Goal: Information Seeking & Learning: Check status

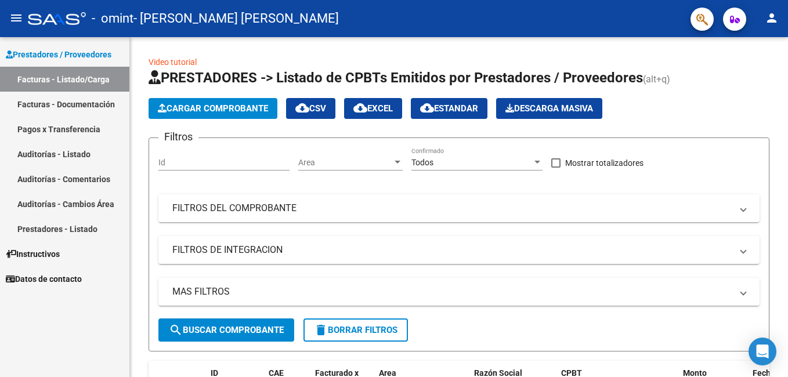
click at [58, 131] on link "Pagos x Transferencia" at bounding box center [64, 129] width 129 height 25
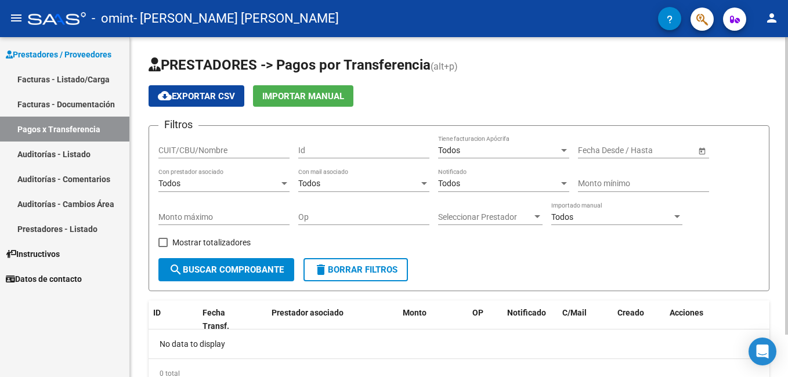
scroll to position [48, 0]
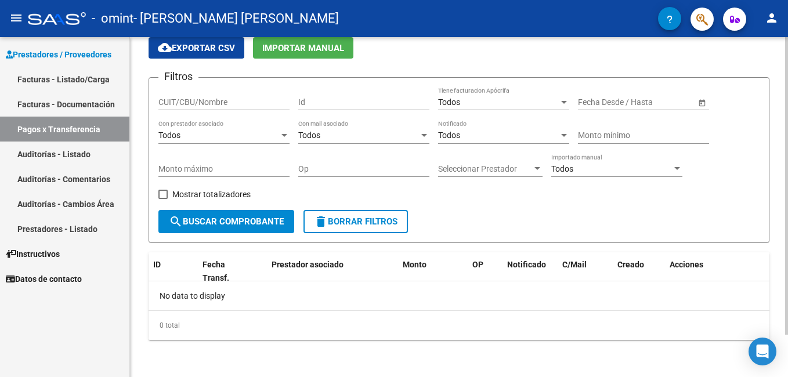
click at [206, 104] on input "CUIT/CBU/Nombre" at bounding box center [223, 103] width 131 height 10
type input "56977141"
type input "[DATE]"
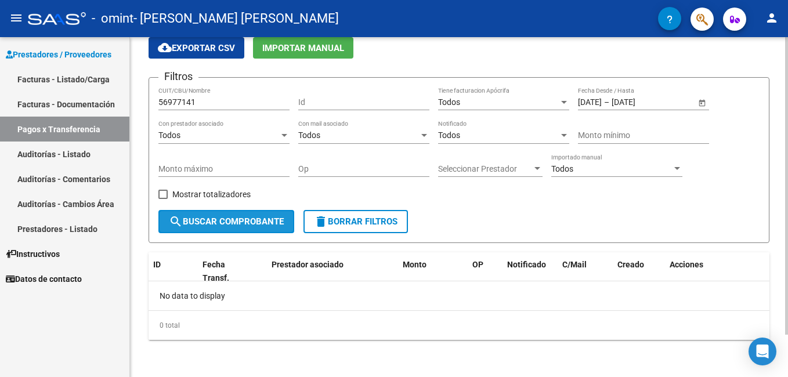
click at [222, 221] on span "search Buscar Comprobante" at bounding box center [226, 221] width 115 height 10
click at [217, 105] on input "56977141" at bounding box center [223, 103] width 131 height 10
type input "5"
type input "27284317810"
click at [233, 219] on span "search Buscar Comprobante" at bounding box center [226, 221] width 115 height 10
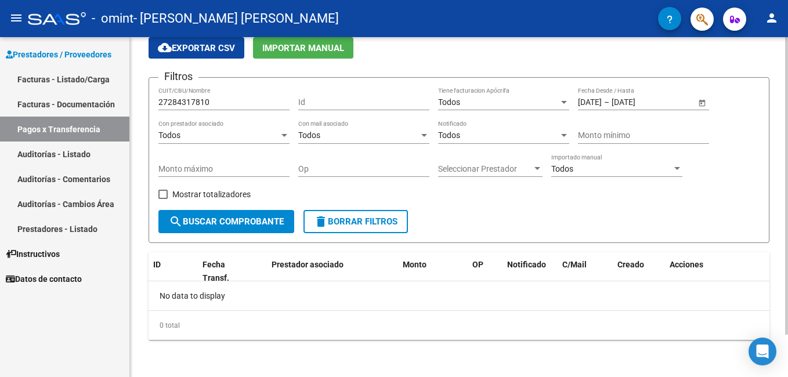
click at [223, 191] on span "Mostrar totalizadores" at bounding box center [211, 194] width 78 height 14
click at [163, 199] on input "Mostrar totalizadores" at bounding box center [163, 199] width 1 height 1
checkbox input "true"
click at [224, 232] on button "search Buscar Comprobante" at bounding box center [226, 221] width 136 height 23
click at [64, 103] on link "Facturas - Documentación" at bounding box center [64, 104] width 129 height 25
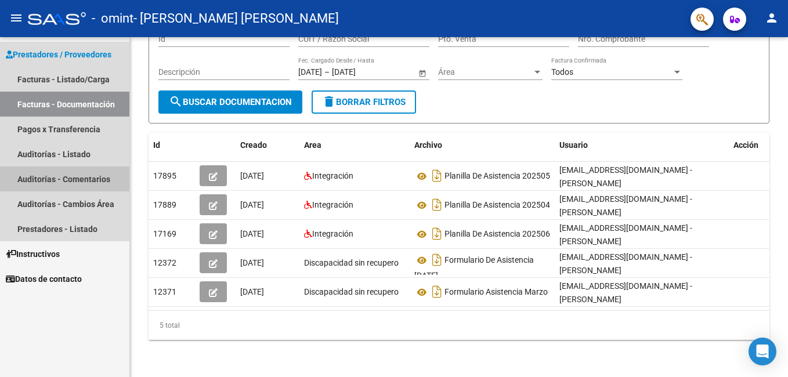
click at [73, 178] on link "Auditorías - Comentarios" at bounding box center [64, 179] width 129 height 25
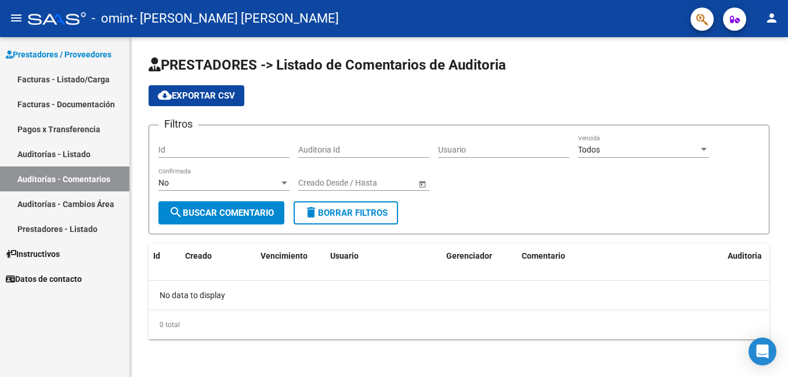
click at [89, 201] on link "Auditorías - Cambios Área" at bounding box center [64, 204] width 129 height 25
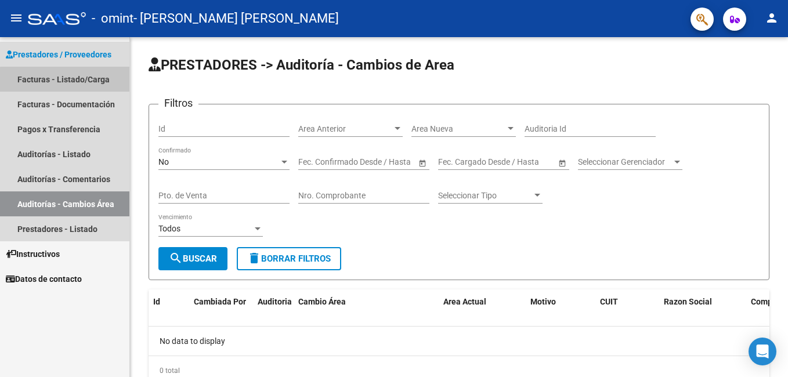
click at [67, 80] on link "Facturas - Listado/Carga" at bounding box center [64, 79] width 129 height 25
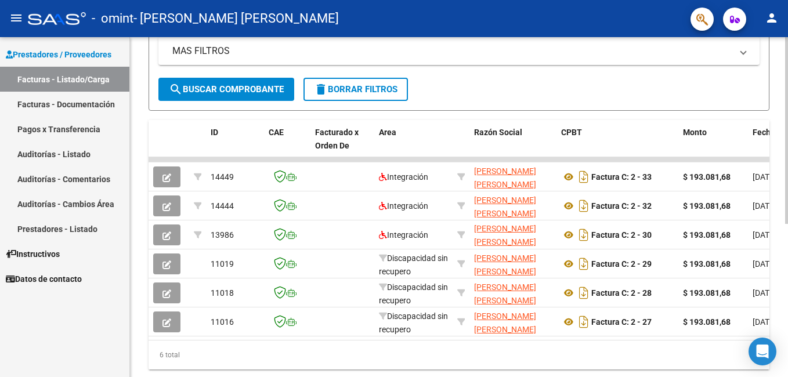
scroll to position [280, 0]
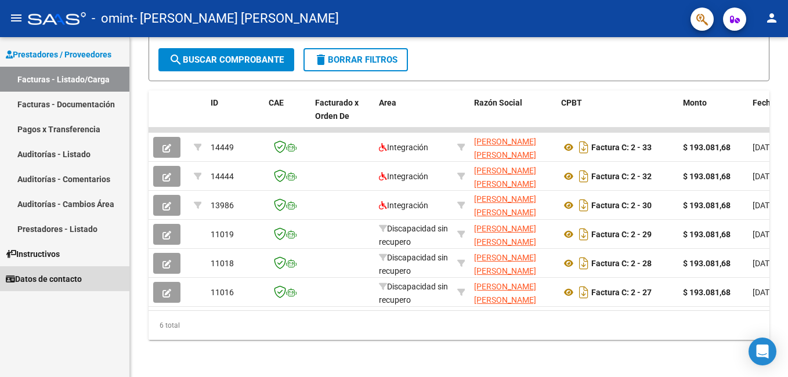
click at [65, 274] on span "Datos de contacto" at bounding box center [44, 279] width 76 height 13
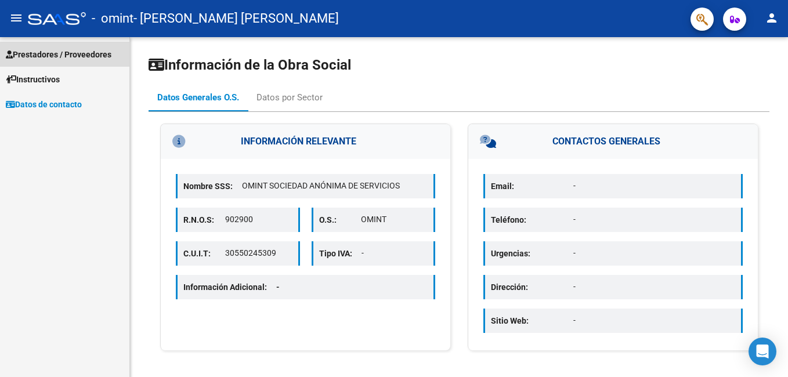
click at [42, 54] on span "Prestadores / Proveedores" at bounding box center [59, 54] width 106 height 13
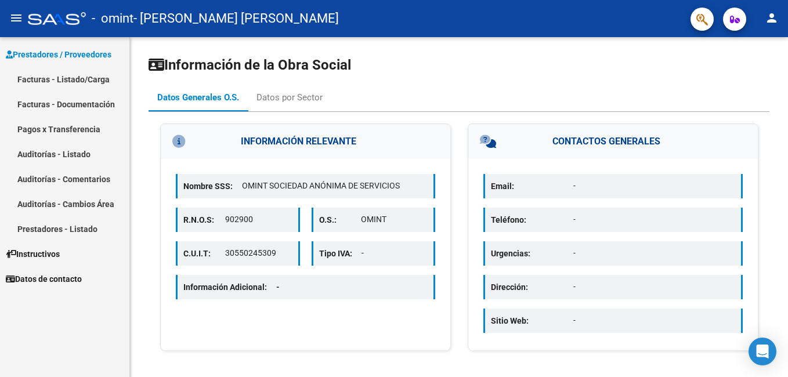
click at [53, 78] on link "Facturas - Listado/Carga" at bounding box center [64, 79] width 129 height 25
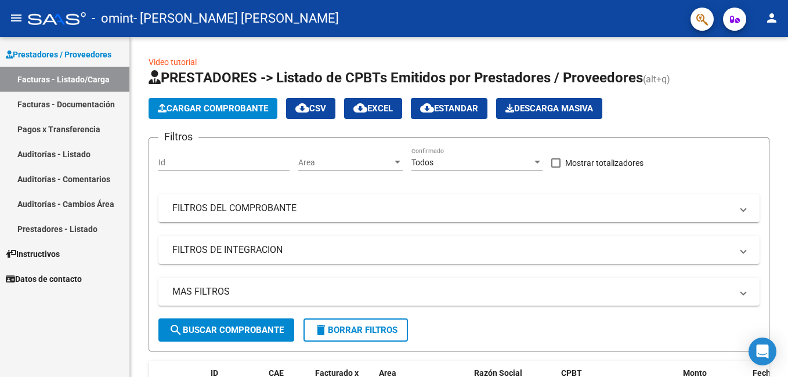
click at [61, 229] on link "Prestadores - Listado" at bounding box center [64, 228] width 129 height 25
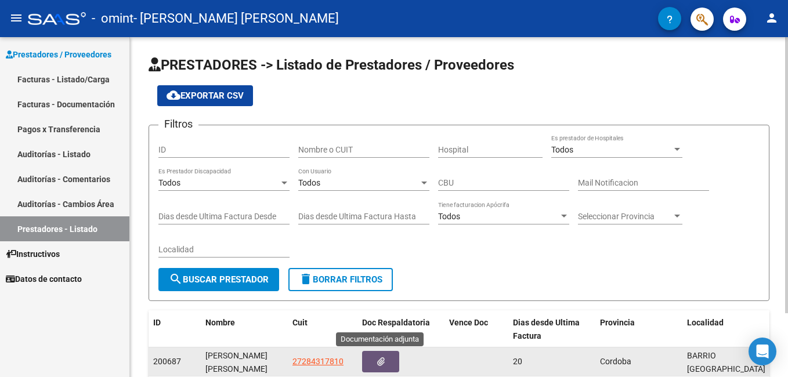
click at [385, 363] on button "button" at bounding box center [380, 361] width 37 height 21
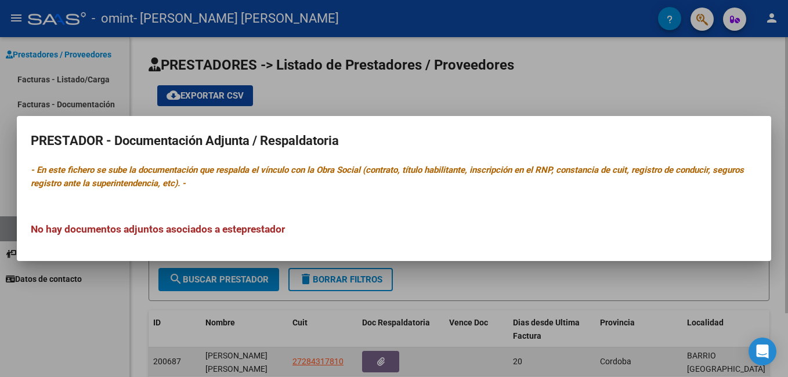
drag, startPoint x: 317, startPoint y: 367, endPoint x: 317, endPoint y: 361, distance: 6.4
click at [317, 366] on div at bounding box center [394, 188] width 788 height 377
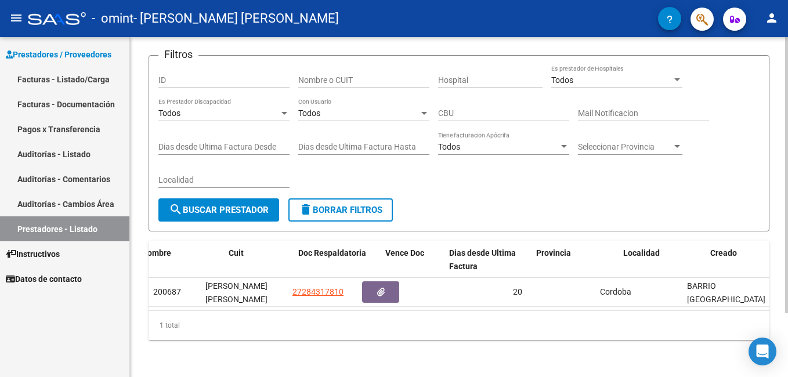
scroll to position [0, 64]
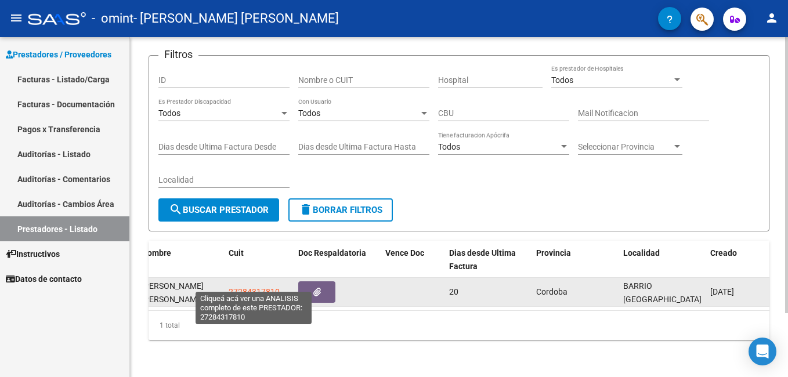
click at [270, 287] on span "27284317810" at bounding box center [254, 291] width 51 height 9
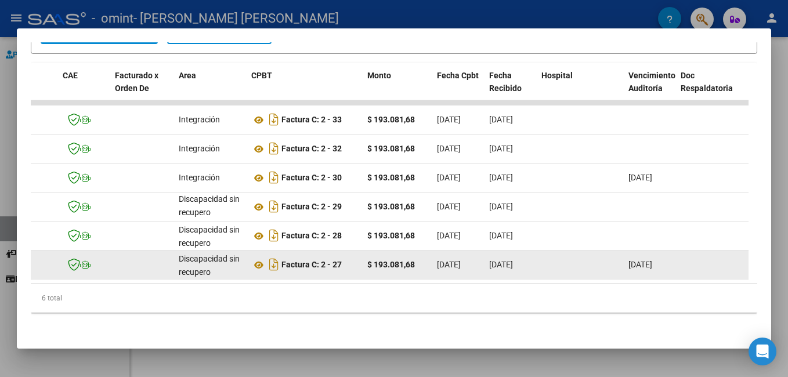
scroll to position [2, 0]
drag, startPoint x: 142, startPoint y: 273, endPoint x: 32, endPoint y: 253, distance: 112.1
click at [32, 253] on datatable-body "14449 Integración Factura C: 2 - 33 $ 193.081,68 [DATE] [DATE] - [DATE] [PERSON…" at bounding box center [390, 191] width 718 height 183
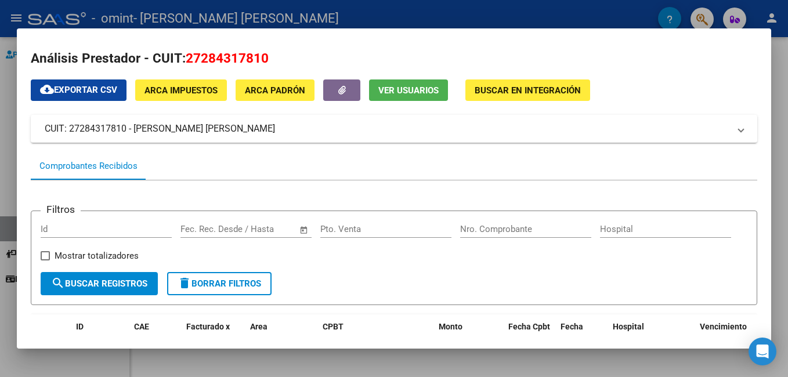
scroll to position [0, 0]
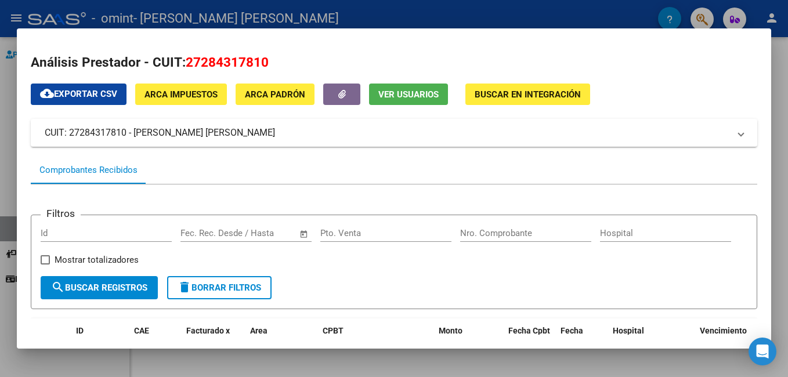
click at [536, 91] on span "Buscar en Integración" at bounding box center [528, 94] width 106 height 10
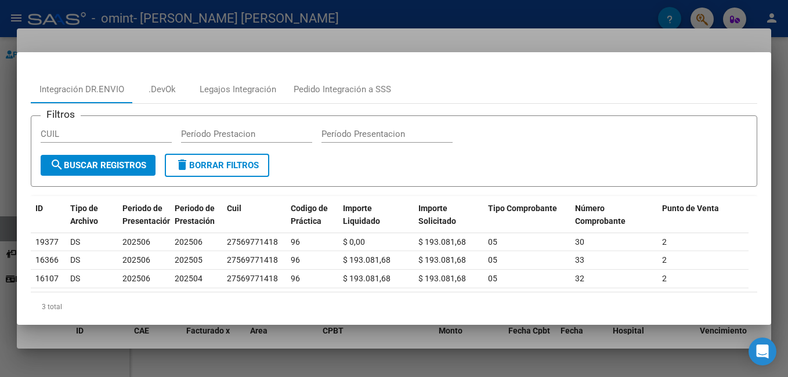
drag, startPoint x: 385, startPoint y: 292, endPoint x: 563, endPoint y: 315, distance: 179.6
click at [563, 315] on mat-dialog-container "Integración DR.ENVIO .DevOk Legajos Integración Pedido Integración a SSS Filtro…" at bounding box center [394, 188] width 754 height 273
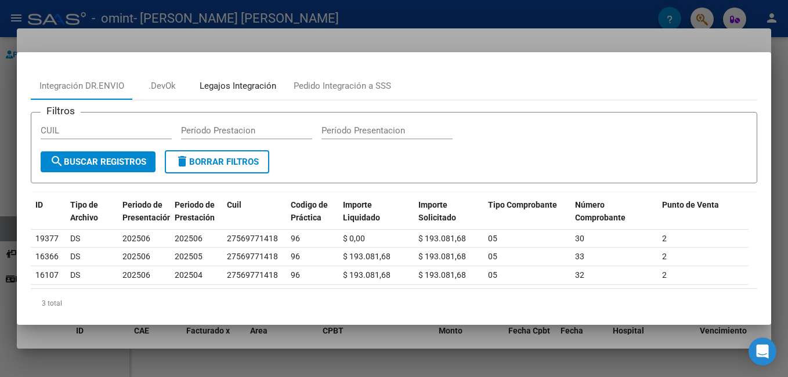
click at [232, 82] on div "Legajos Integración" at bounding box center [238, 86] width 77 height 13
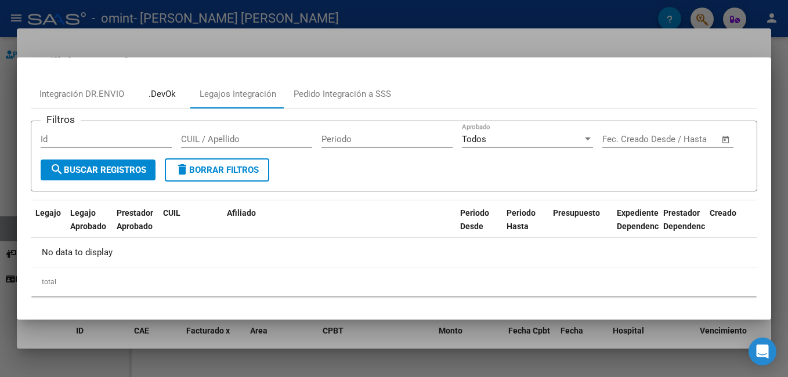
click at [175, 92] on div ".DevOk" at bounding box center [162, 94] width 27 height 13
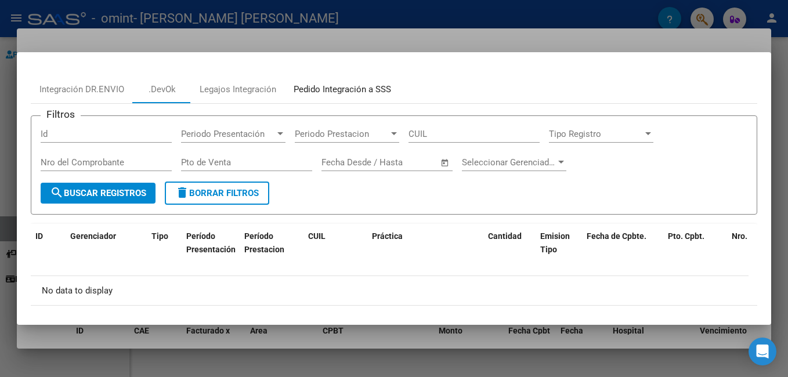
click at [335, 89] on div "Pedido Integración a SSS" at bounding box center [343, 89] width 98 height 13
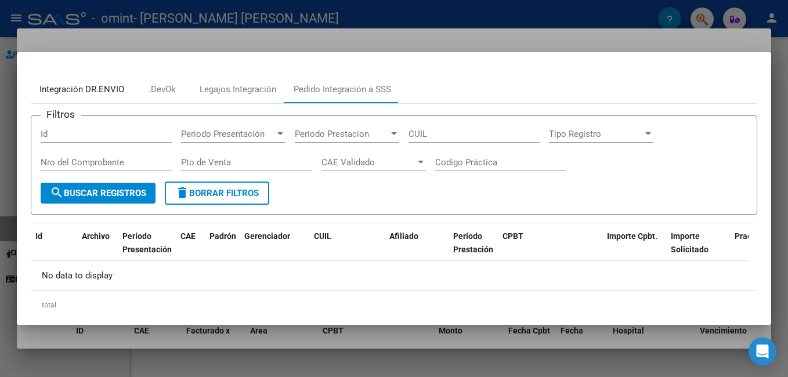
click at [107, 91] on div "Integración DR.ENVIO" at bounding box center [81, 89] width 85 height 13
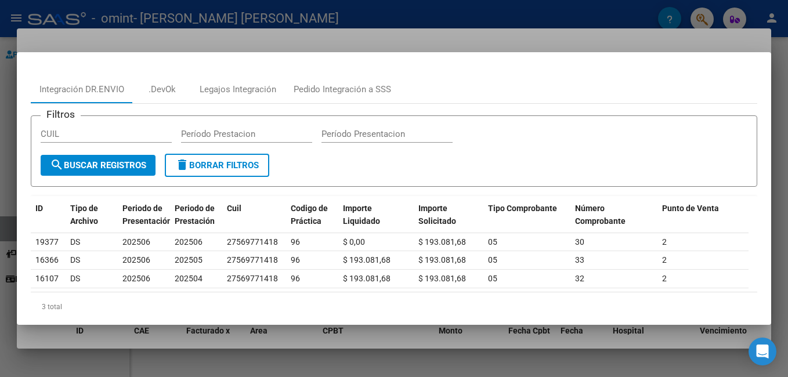
click at [96, 132] on input "CUIL" at bounding box center [106, 134] width 131 height 10
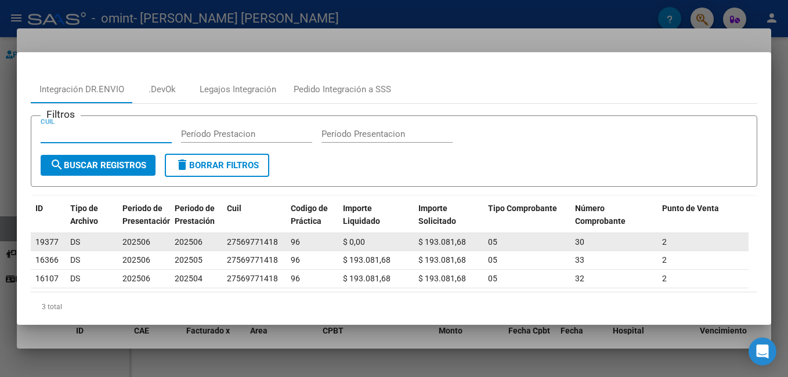
click at [239, 240] on div "27569771418" at bounding box center [252, 242] width 51 height 13
copy div "27569771418"
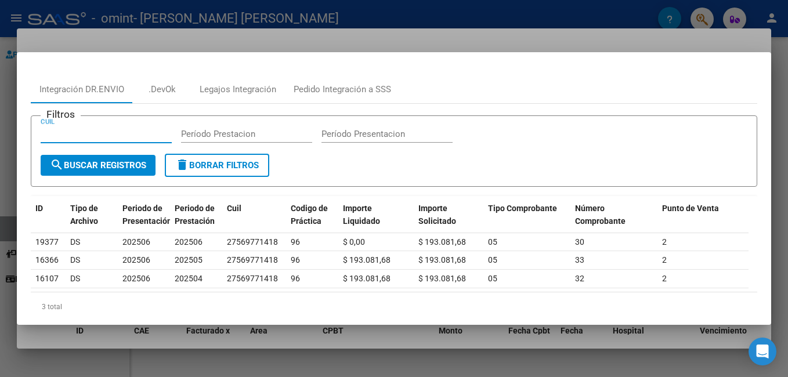
click at [82, 131] on input "CUIL" at bounding box center [106, 134] width 131 height 10
paste input "27-56977141-8"
type input "27-56977141-8"
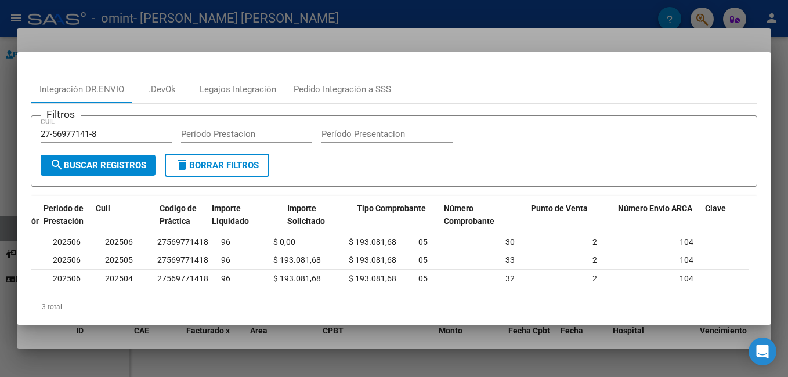
scroll to position [0, 170]
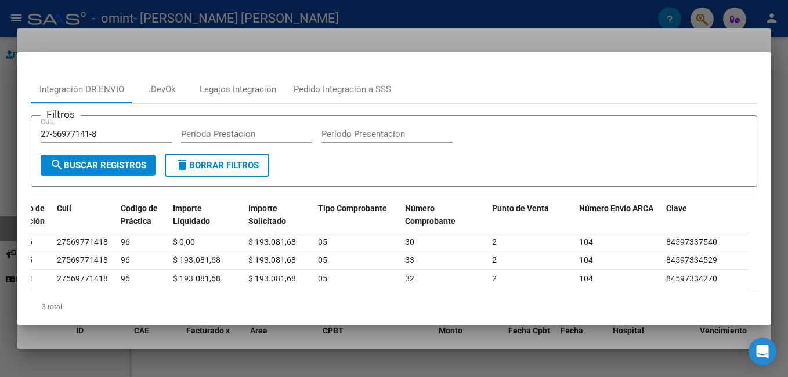
click at [441, 8] on div at bounding box center [394, 188] width 788 height 377
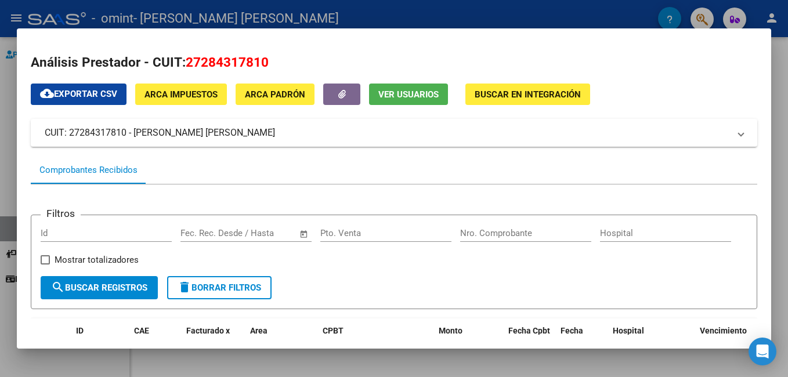
click at [535, 93] on span "Buscar en Integración" at bounding box center [528, 94] width 106 height 10
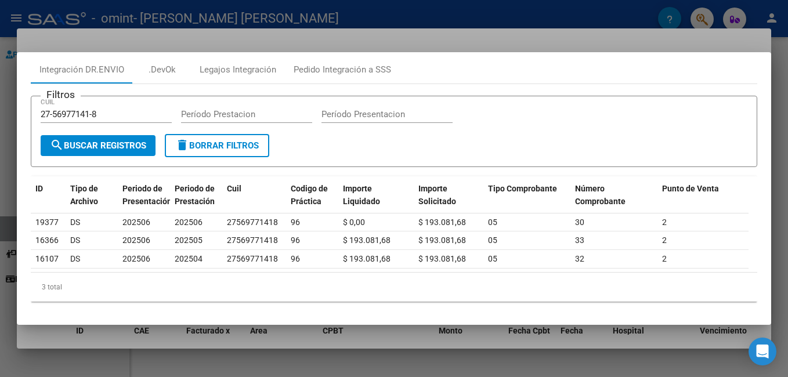
scroll to position [0, 0]
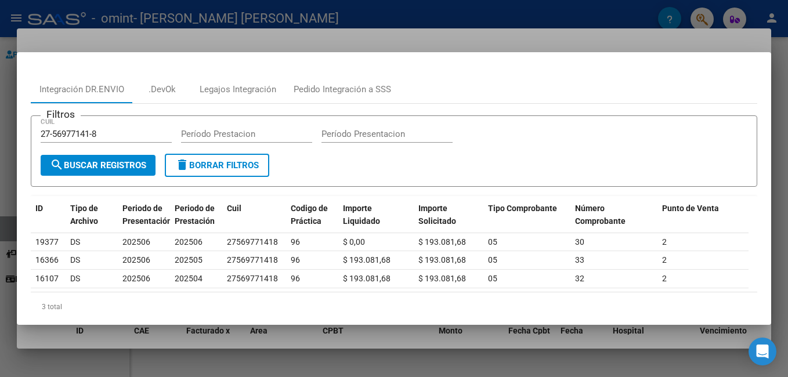
click at [10, 75] on div at bounding box center [394, 188] width 788 height 377
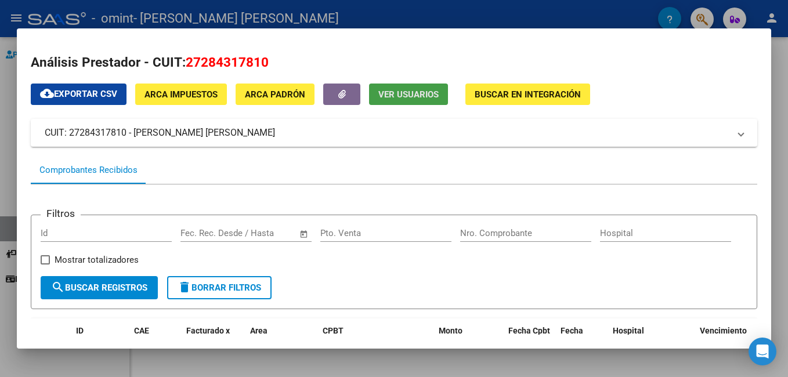
click at [390, 94] on span "Ver Usuarios" at bounding box center [408, 94] width 60 height 10
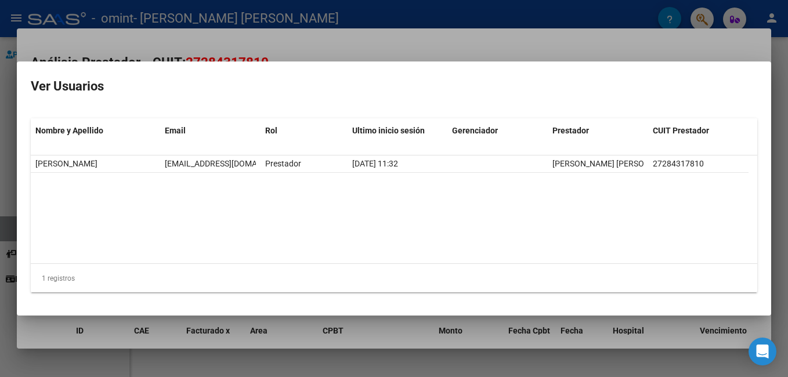
click at [571, 39] on div at bounding box center [394, 188] width 788 height 377
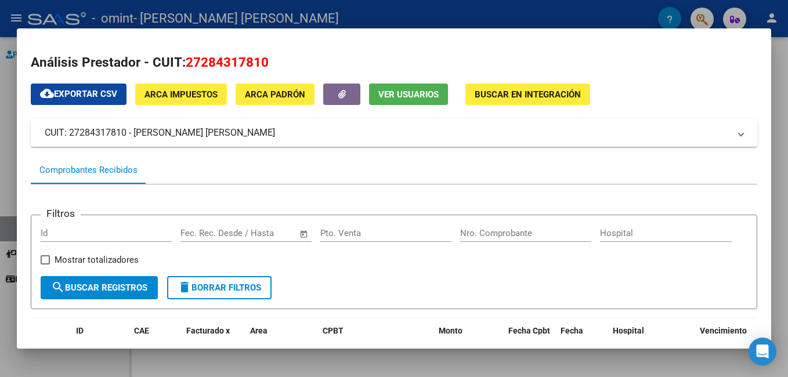
click at [434, 1] on div at bounding box center [394, 188] width 788 height 377
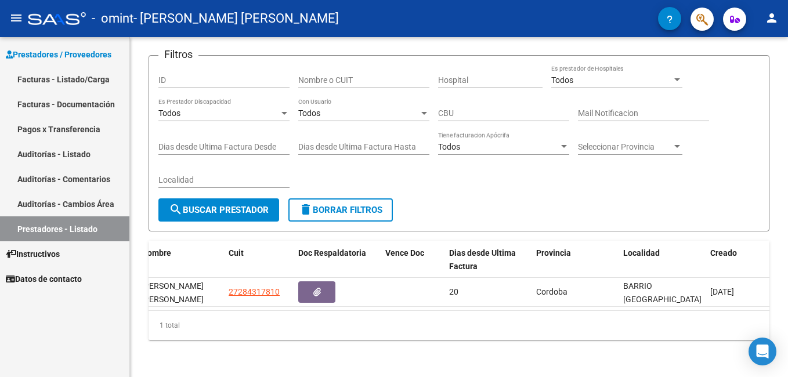
click at [733, 27] on span "button" at bounding box center [735, 19] width 10 height 23
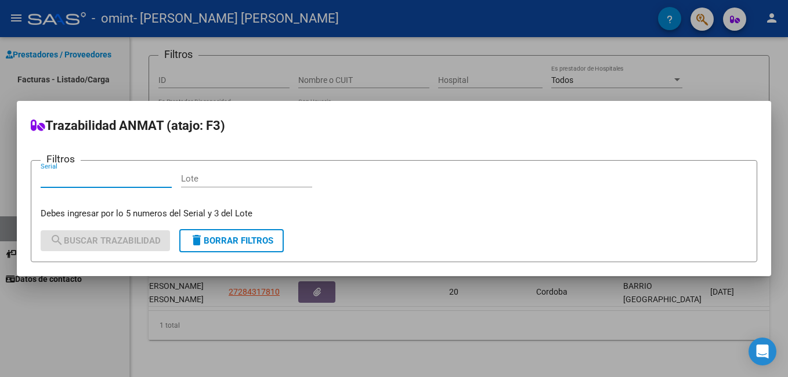
click at [709, 21] on div at bounding box center [394, 188] width 788 height 377
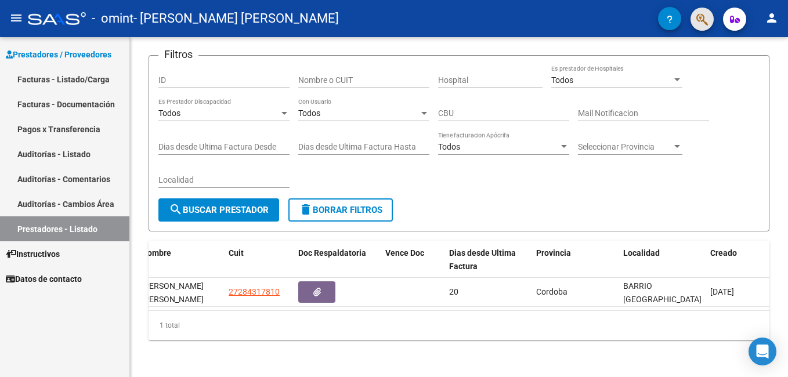
click at [709, 21] on button "button" at bounding box center [702, 19] width 23 height 23
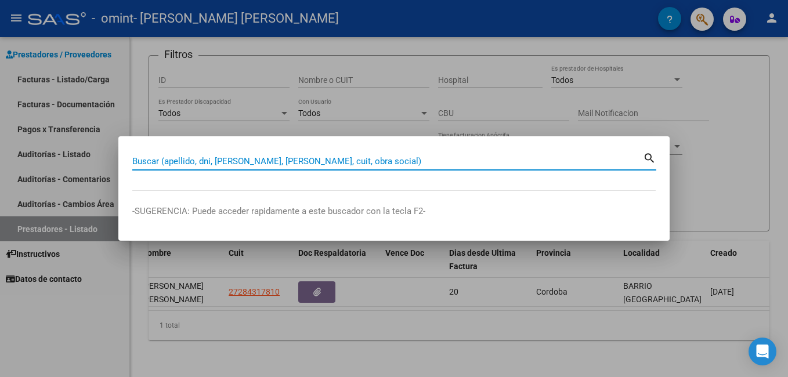
click at [317, 166] on input "Buscar (apellido, dni, [PERSON_NAME], [PERSON_NAME], cuit, obra social)" at bounding box center [387, 161] width 511 height 10
paste input "27569771418"
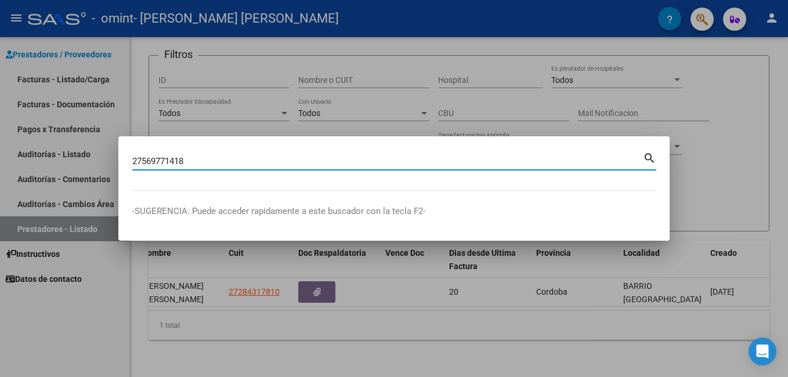
type input "27569771418"
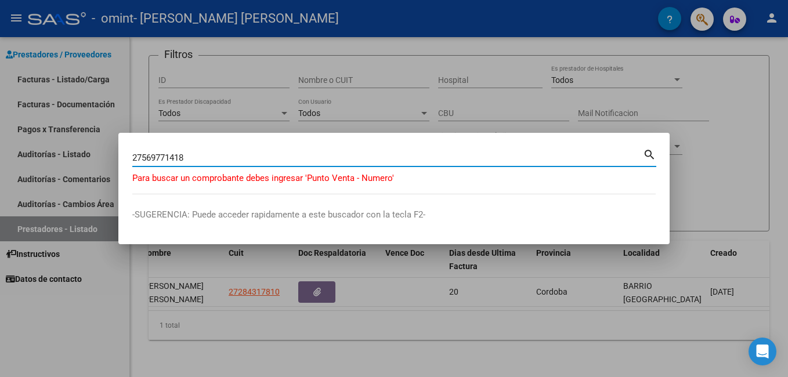
click at [65, 84] on div at bounding box center [394, 188] width 788 height 377
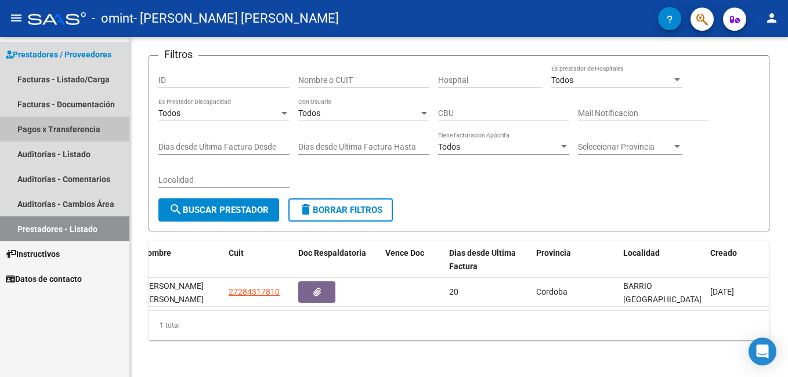
click at [79, 125] on link "Pagos x Transferencia" at bounding box center [64, 129] width 129 height 25
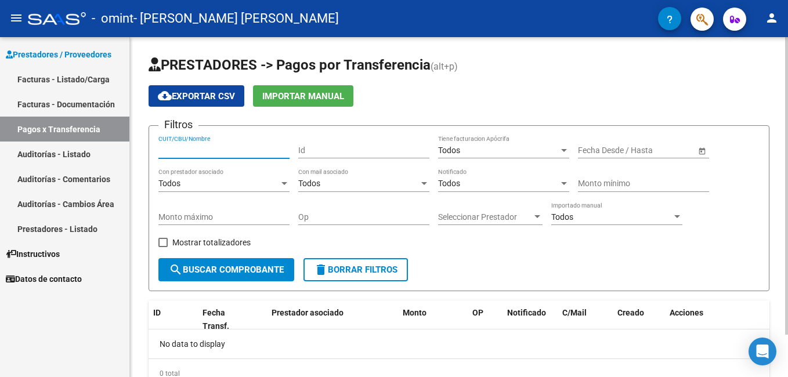
click at [221, 150] on input "CUIT/CBU/Nombre" at bounding box center [223, 151] width 131 height 10
paste input "27569771418"
type input "27569771418"
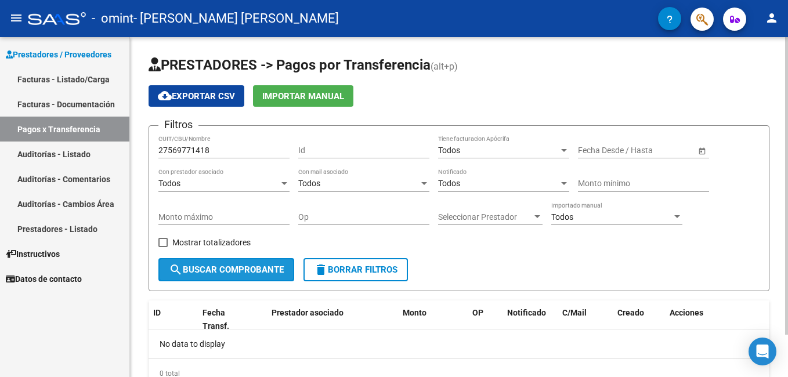
click at [248, 273] on span "search Buscar Comprobante" at bounding box center [226, 270] width 115 height 10
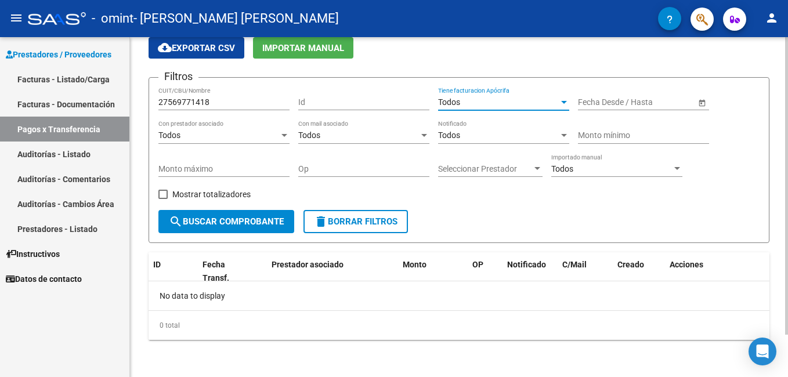
click at [486, 99] on div "Todos" at bounding box center [498, 103] width 121 height 10
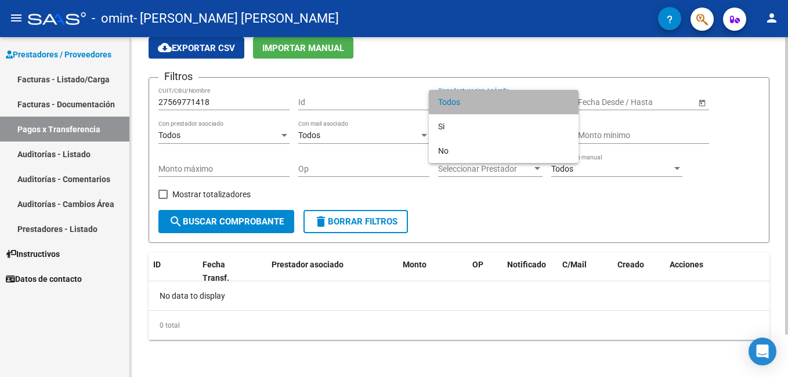
click at [486, 99] on span "Todos" at bounding box center [503, 102] width 131 height 24
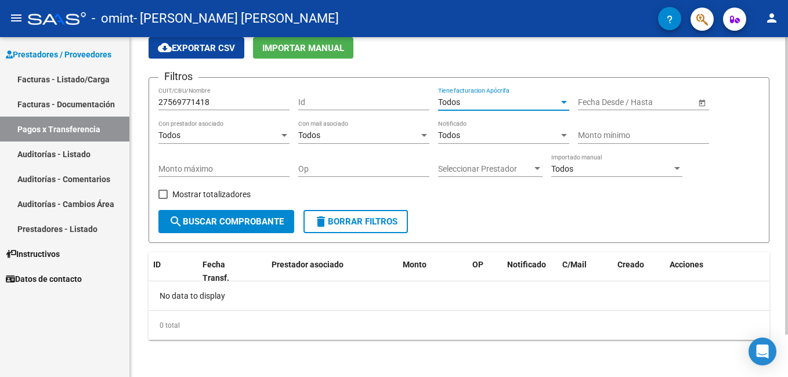
click at [486, 99] on div "Todos" at bounding box center [498, 103] width 121 height 10
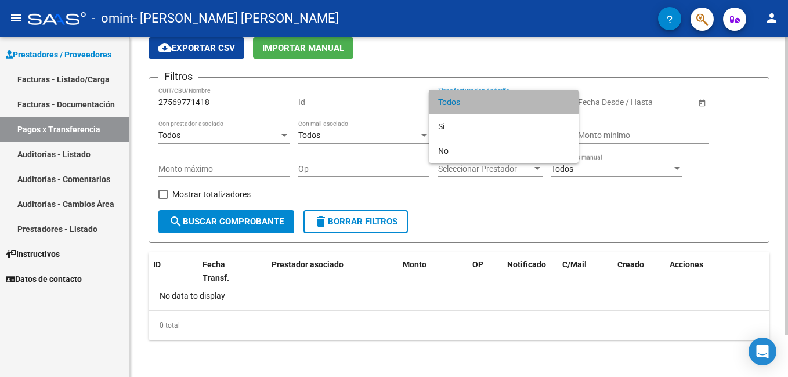
click at [486, 99] on span "Todos" at bounding box center [503, 102] width 131 height 24
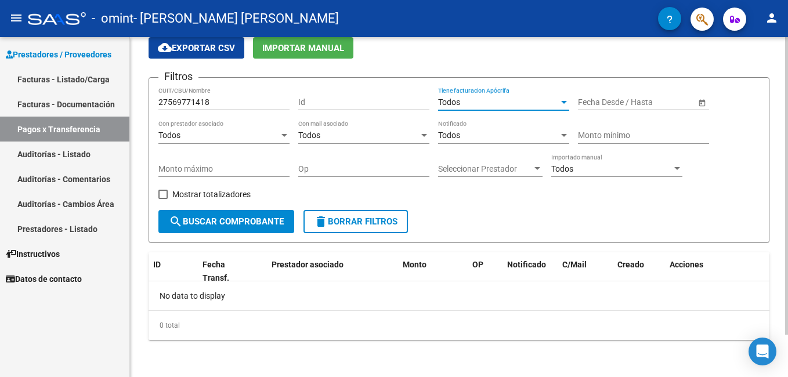
click at [276, 132] on div "Todos" at bounding box center [218, 136] width 121 height 10
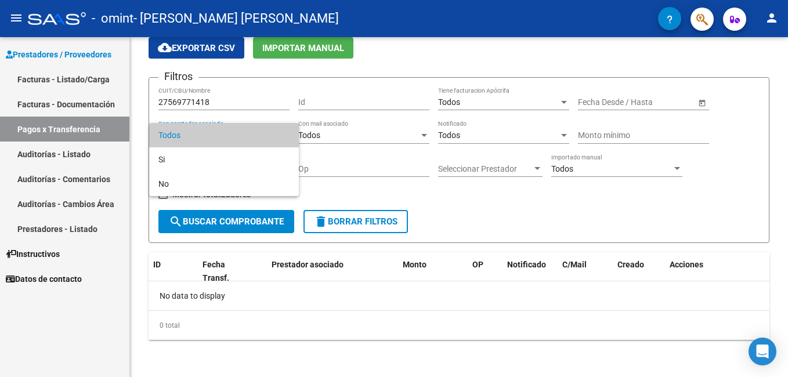
click at [355, 124] on div at bounding box center [394, 188] width 788 height 377
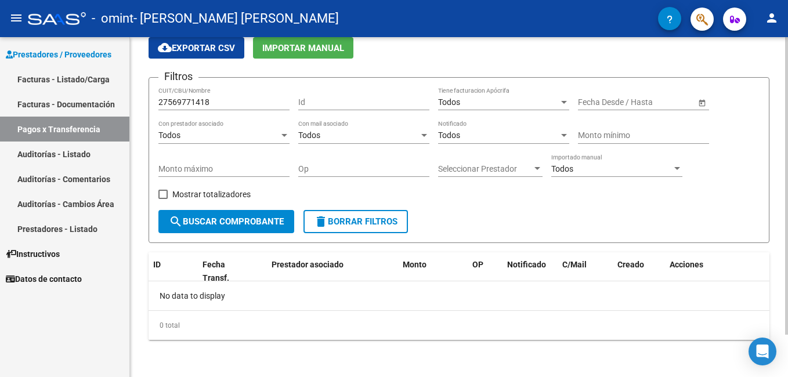
click at [499, 174] on div "Seleccionar Prestador Seleccionar Prestador" at bounding box center [490, 165] width 104 height 23
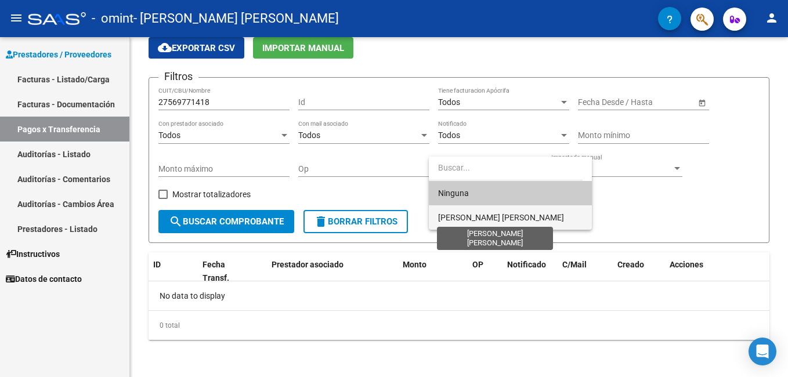
click at [478, 215] on span "[PERSON_NAME] [PERSON_NAME]" at bounding box center [501, 217] width 126 height 9
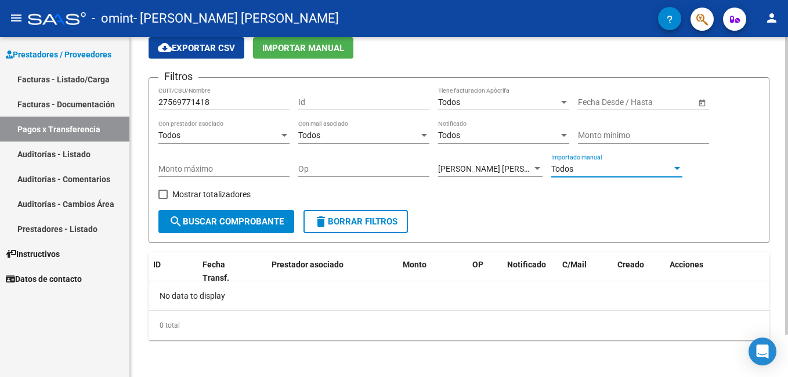
click at [573, 168] on span "Todos" at bounding box center [562, 168] width 22 height 9
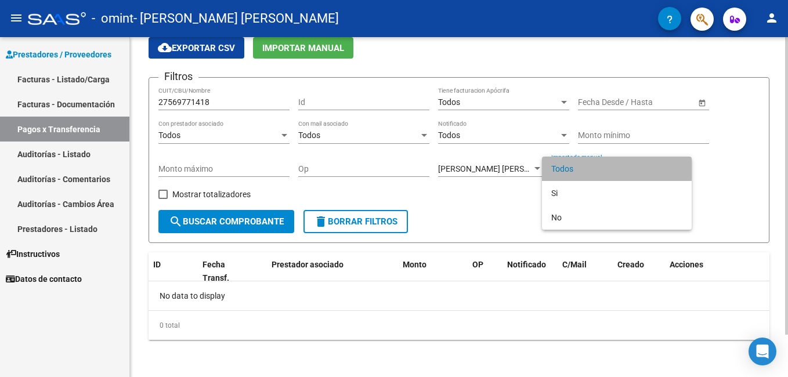
click at [573, 168] on span "Todos" at bounding box center [616, 169] width 131 height 24
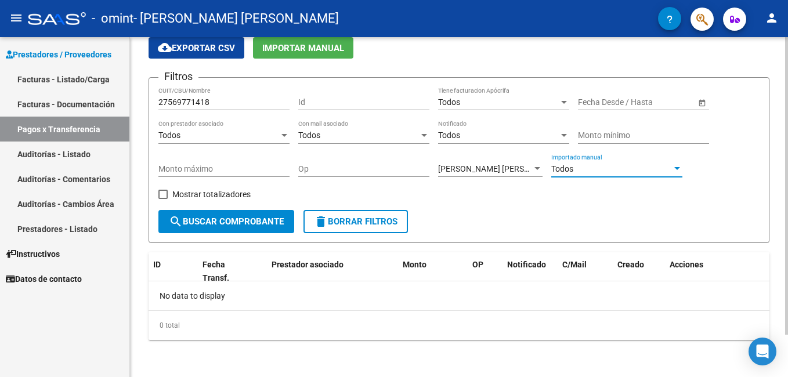
click at [230, 216] on button "search Buscar Comprobante" at bounding box center [226, 221] width 136 height 23
drag, startPoint x: 74, startPoint y: 147, endPoint x: 90, endPoint y: 123, distance: 29.3
click at [74, 147] on link "Auditorías - Listado" at bounding box center [64, 154] width 129 height 25
